Goal: Task Accomplishment & Management: Manage account settings

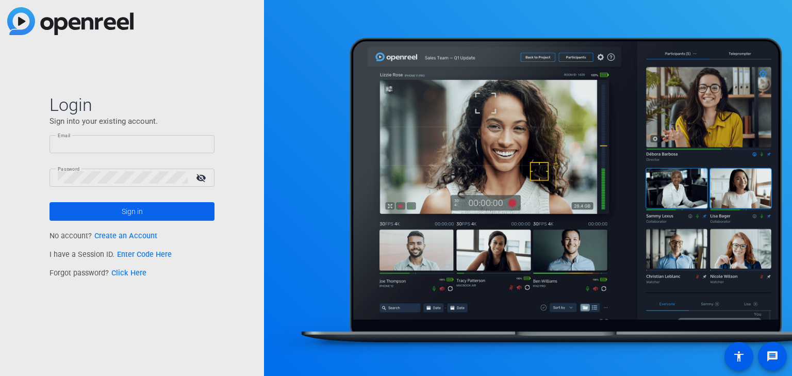
type input "[EMAIL_ADDRESS][DOMAIN_NAME]"
click at [125, 211] on span "Sign in" at bounding box center [132, 212] width 21 height 26
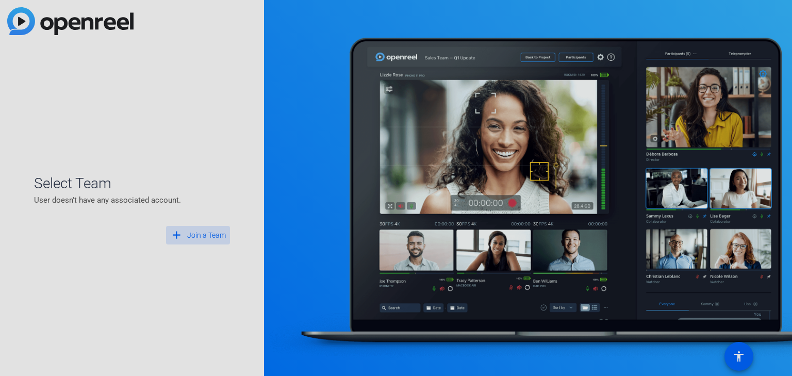
click at [195, 241] on span at bounding box center [198, 235] width 64 height 25
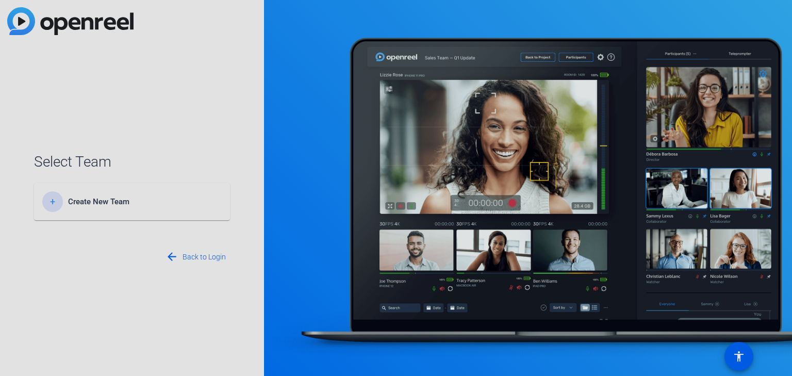
click at [181, 206] on span "Create New Team" at bounding box center [132, 201] width 129 height 9
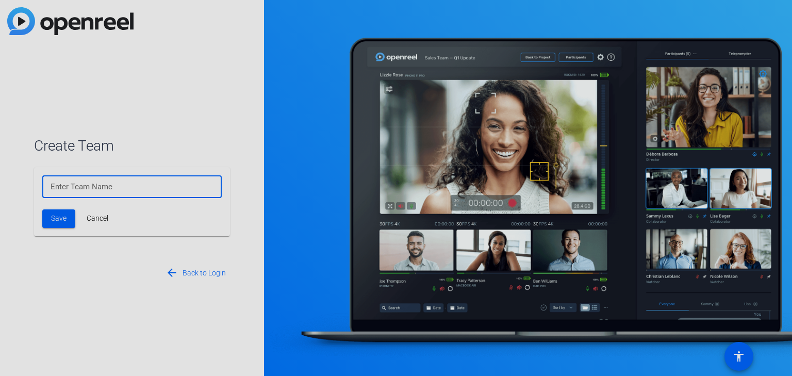
click at [108, 182] on input at bounding box center [132, 187] width 163 height 12
type input "Groundworks"
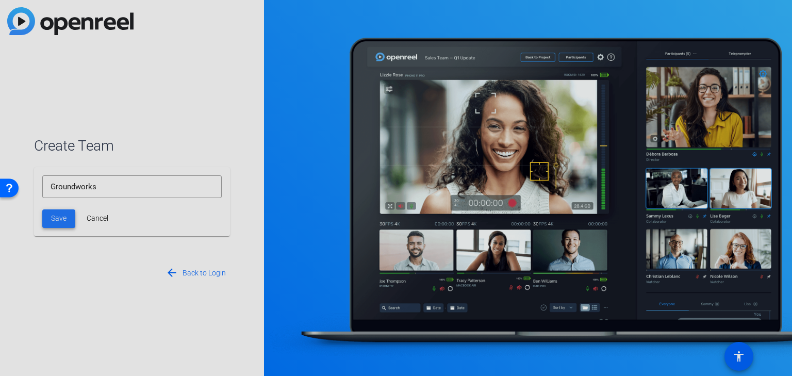
click at [67, 220] on span at bounding box center [58, 218] width 33 height 25
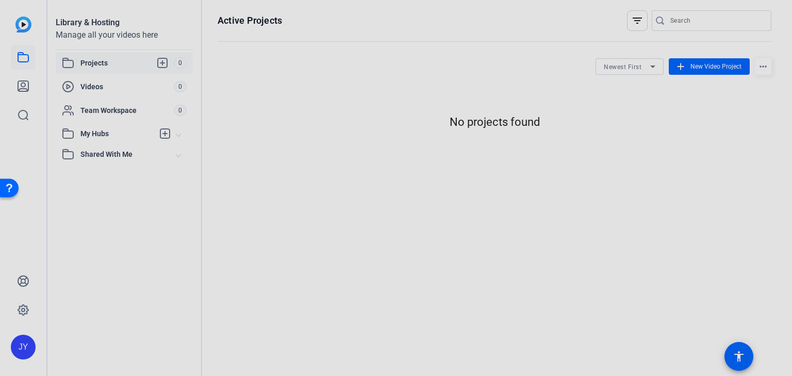
click at [20, 23] on img at bounding box center [23, 25] width 16 height 16
click at [23, 313] on icon at bounding box center [23, 310] width 12 height 12
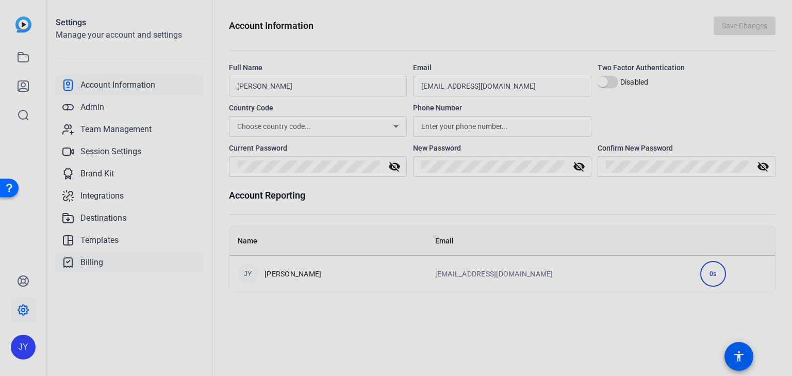
click at [105, 256] on link "Billing" at bounding box center [130, 262] width 148 height 21
